Goal: Browse casually: Explore the website without a specific task or goal

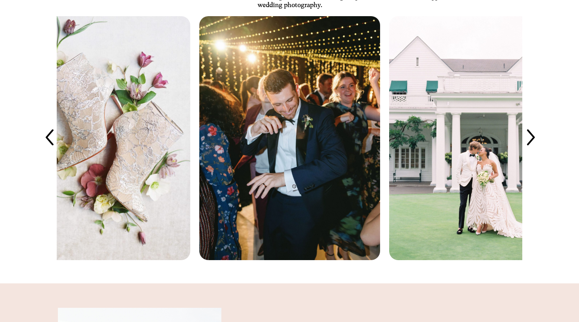
scroll to position [1674, 0]
click at [528, 137] on icon at bounding box center [530, 138] width 22 height 22
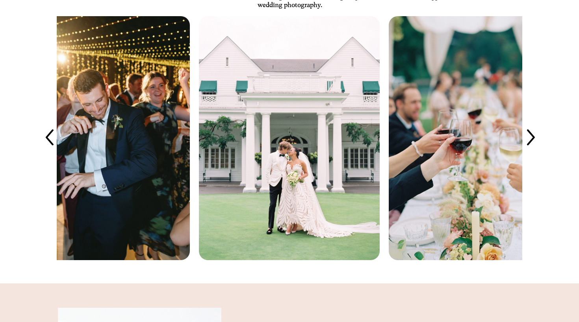
click at [528, 137] on icon at bounding box center [530, 138] width 22 height 22
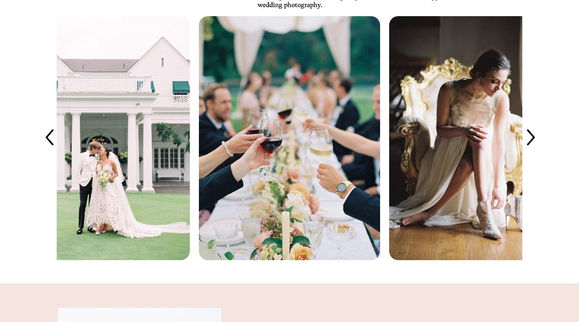
click at [528, 137] on icon at bounding box center [530, 138] width 22 height 22
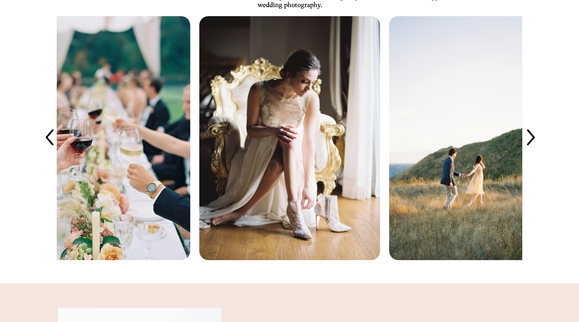
click at [528, 137] on icon at bounding box center [530, 138] width 22 height 22
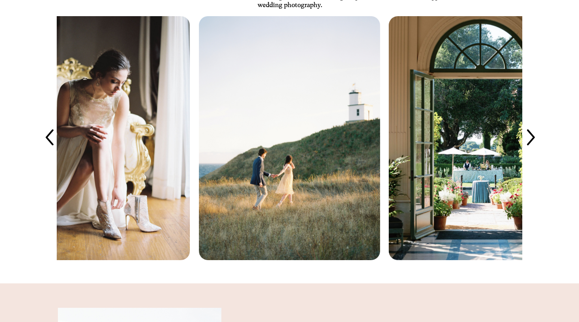
click at [528, 137] on icon at bounding box center [530, 138] width 22 height 22
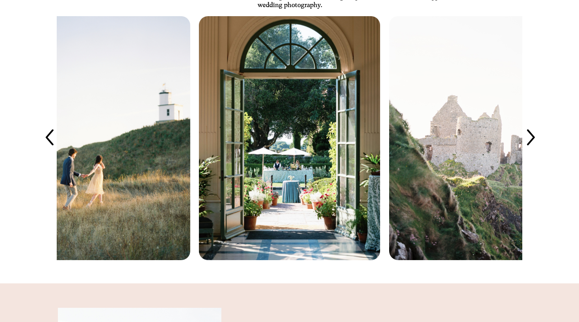
click at [528, 137] on icon at bounding box center [530, 138] width 22 height 22
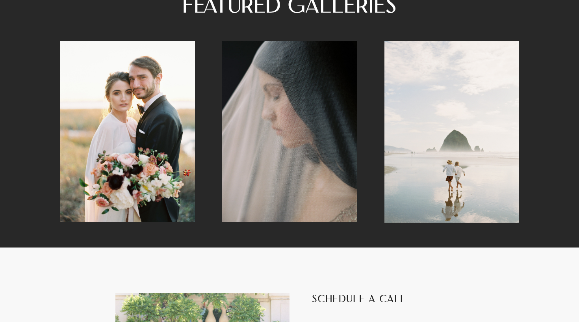
scroll to position [2245, 0]
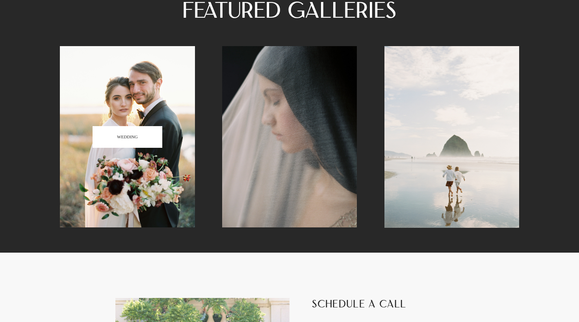
click at [95, 173] on link at bounding box center [127, 137] width 135 height 182
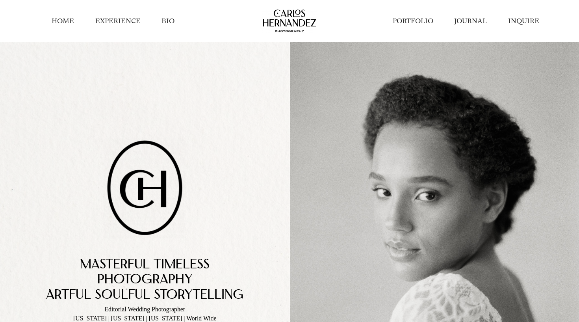
scroll to position [0, 0]
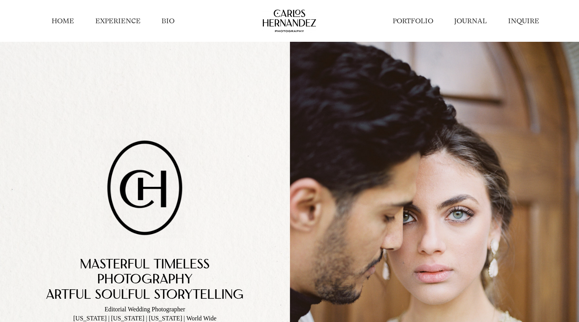
click at [467, 20] on link "JOURNAL" at bounding box center [470, 20] width 33 height 9
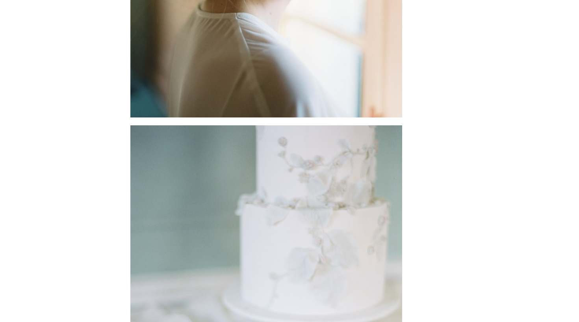
scroll to position [4738, 0]
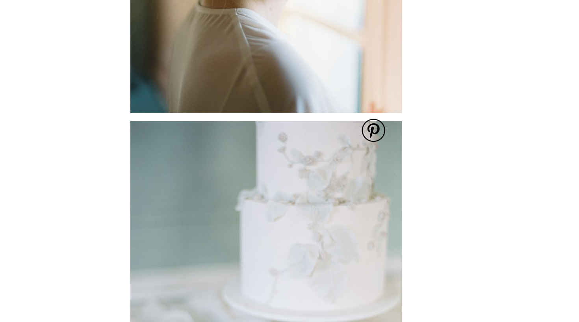
click at [375, 130] on span at bounding box center [374, 130] width 26 height 25
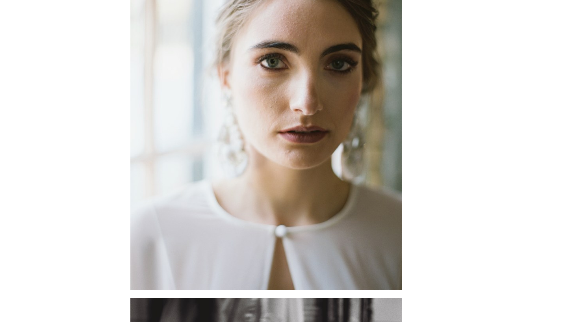
scroll to position [8042, 0]
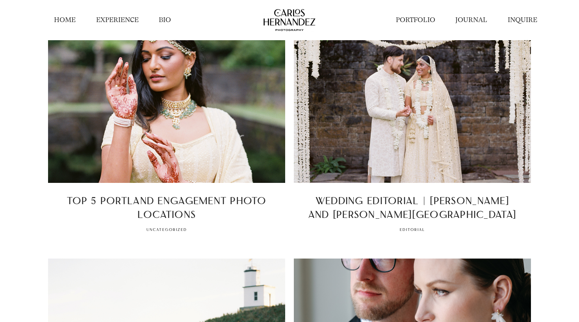
click at [56, 21] on link "HOME" at bounding box center [65, 19] width 22 height 9
